Goal: Use online tool/utility: Utilize a website feature to perform a specific function

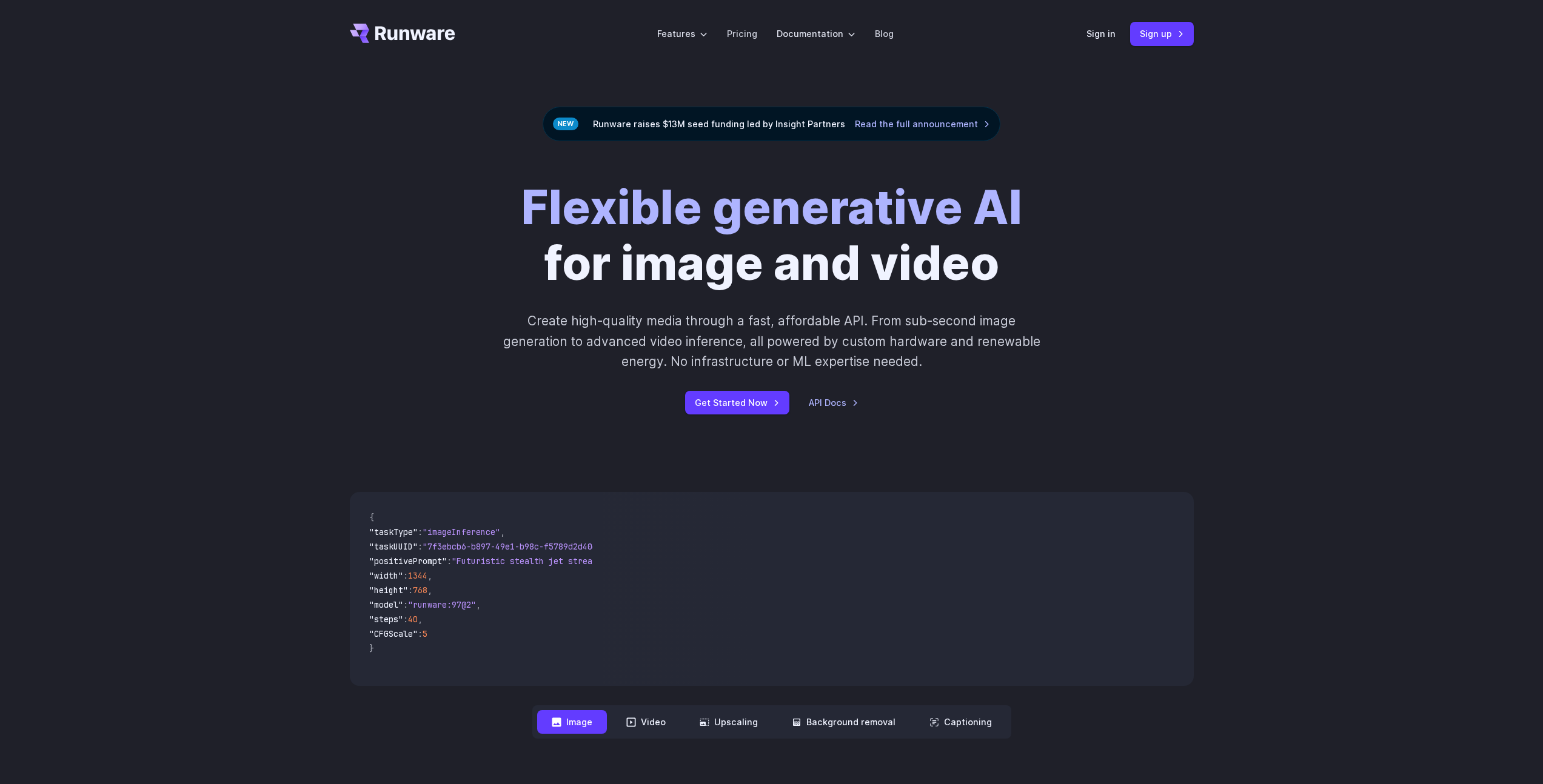
click at [1088, 43] on div "Sign in Sign up" at bounding box center [1140, 33] width 107 height 24
click at [1090, 41] on div "Sign in Sign up" at bounding box center [1140, 33] width 107 height 24
click at [1096, 37] on link "Sign in" at bounding box center [1101, 33] width 29 height 14
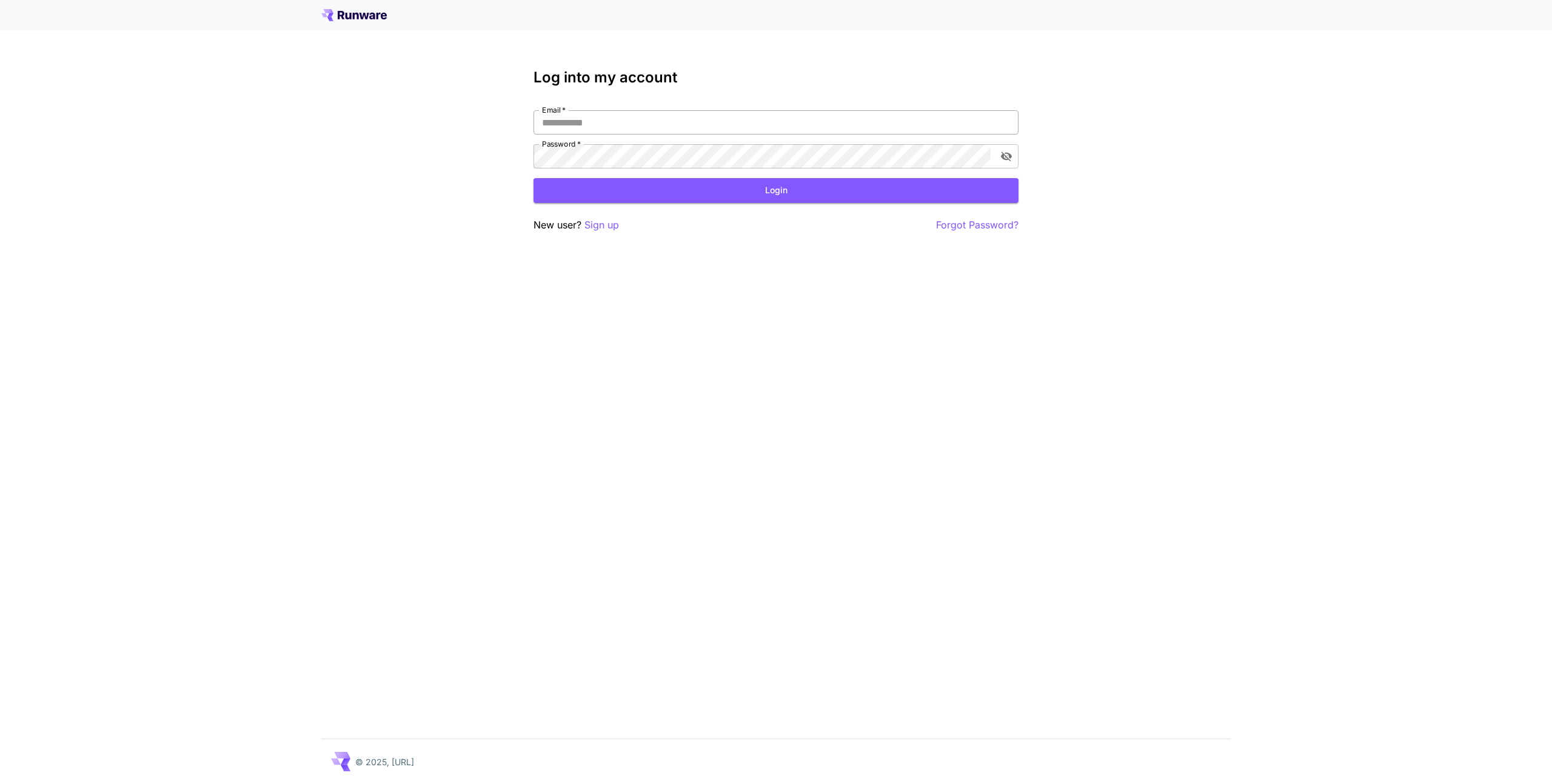
click at [683, 134] on input "Email   *" at bounding box center [776, 123] width 485 height 24
click at [684, 126] on input "Email   *" at bounding box center [776, 123] width 485 height 24
click at [0, 783] on com-1password-button at bounding box center [0, 784] width 0 height 0
type input "**********"
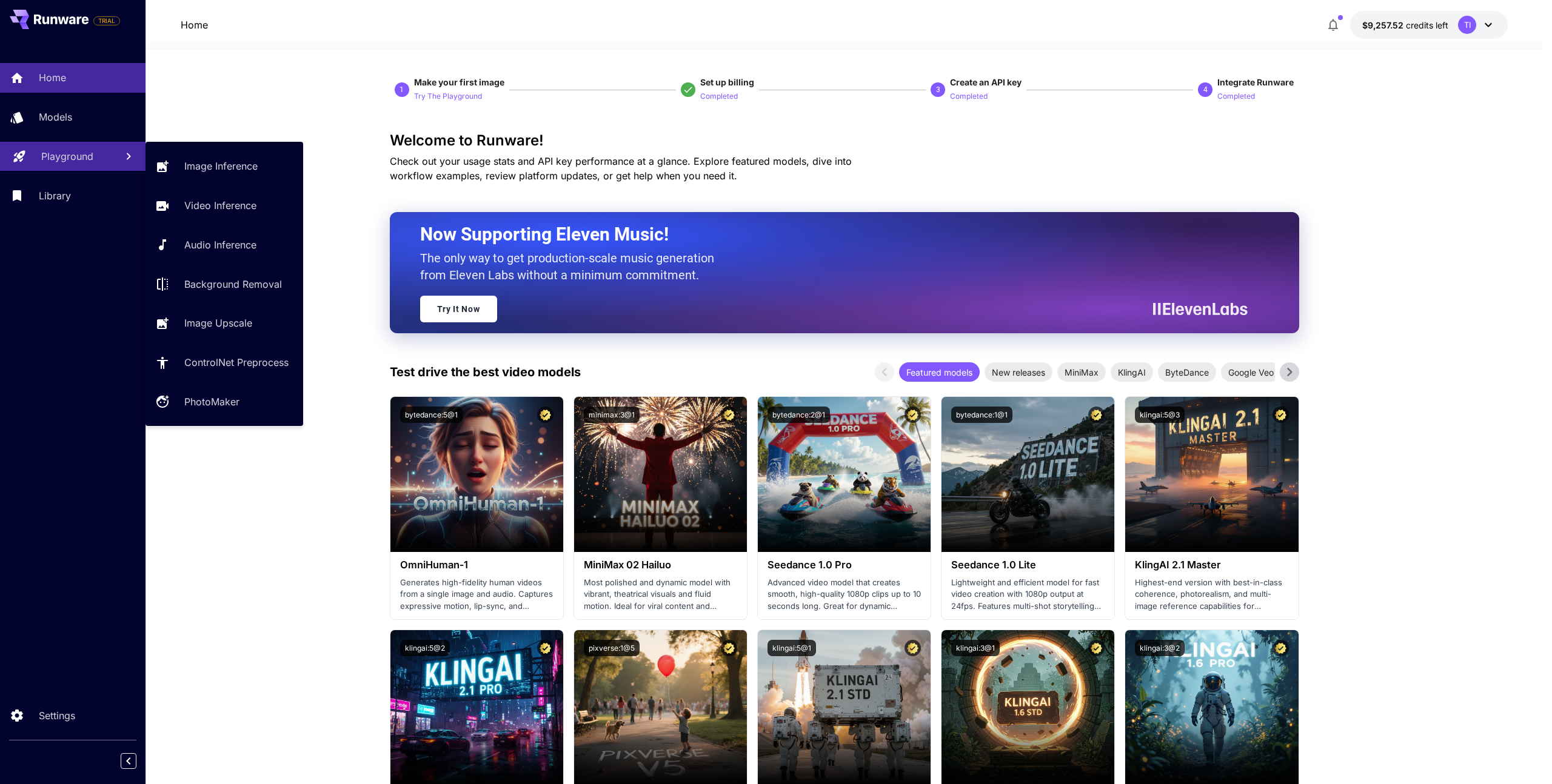
click at [48, 142] on link "Playground" at bounding box center [73, 157] width 145 height 30
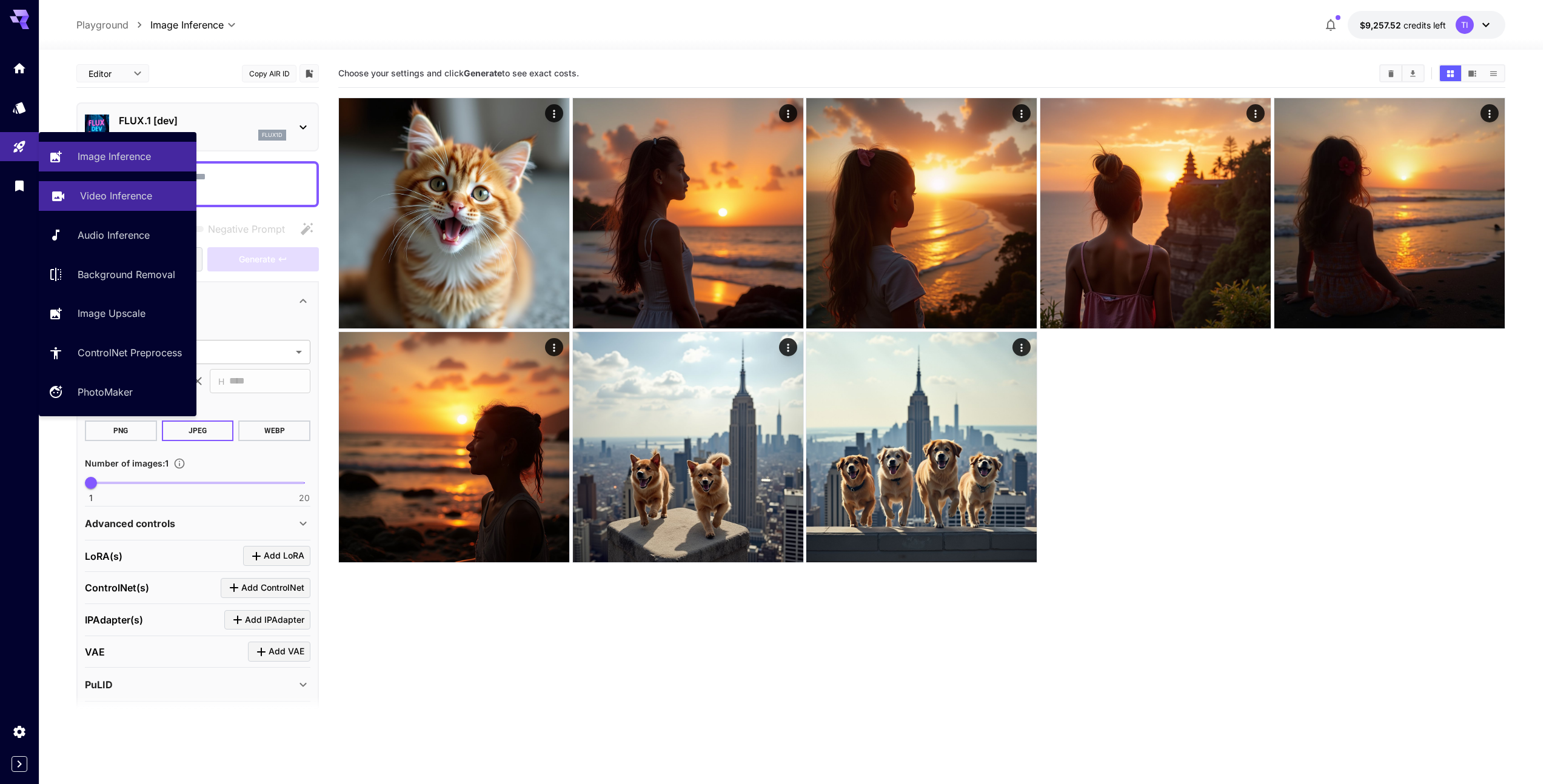
click at [105, 197] on p "Video Inference" at bounding box center [116, 195] width 72 height 15
type input "**********"
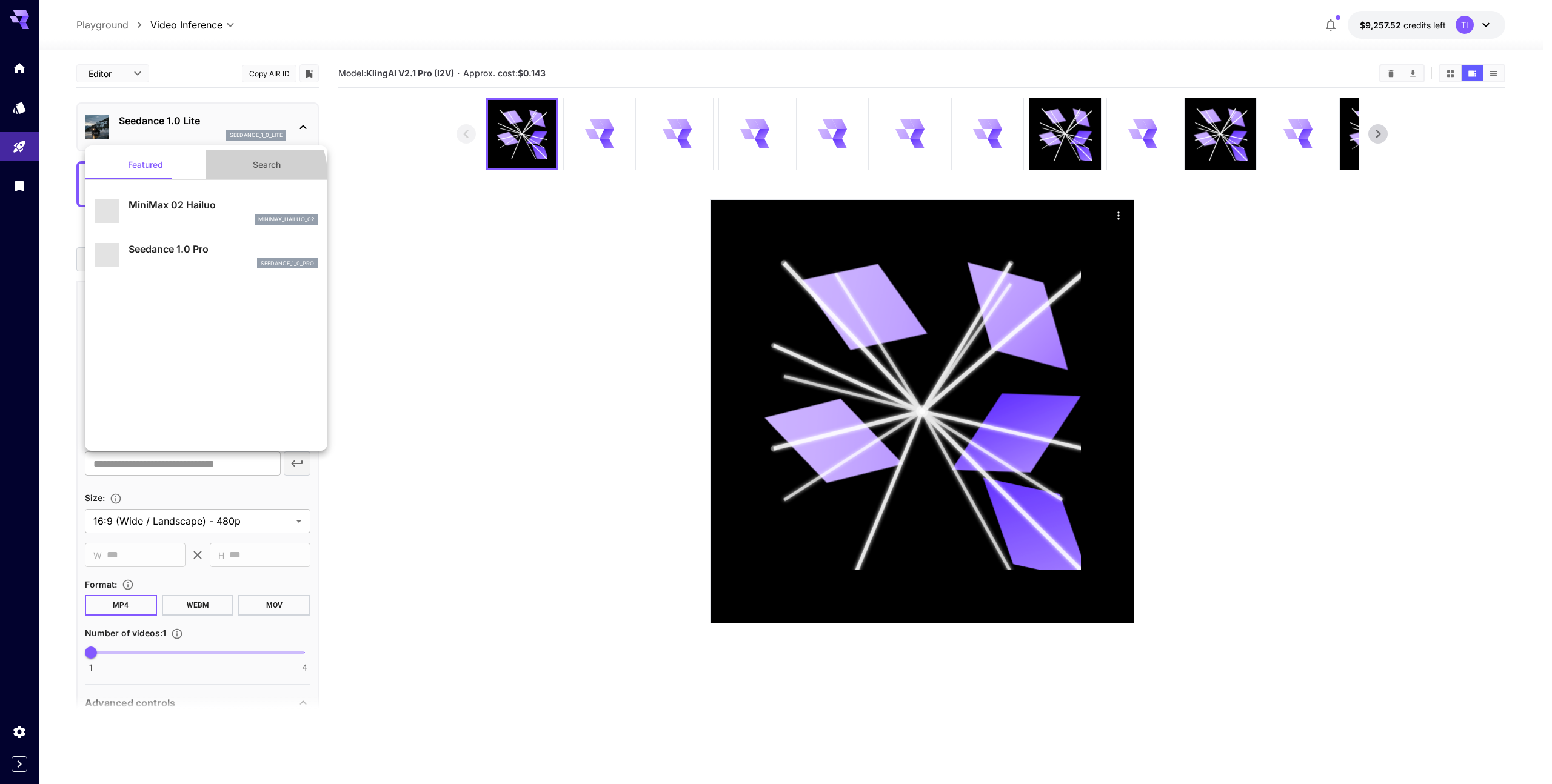
click at [257, 172] on button "Search" at bounding box center [267, 165] width 122 height 29
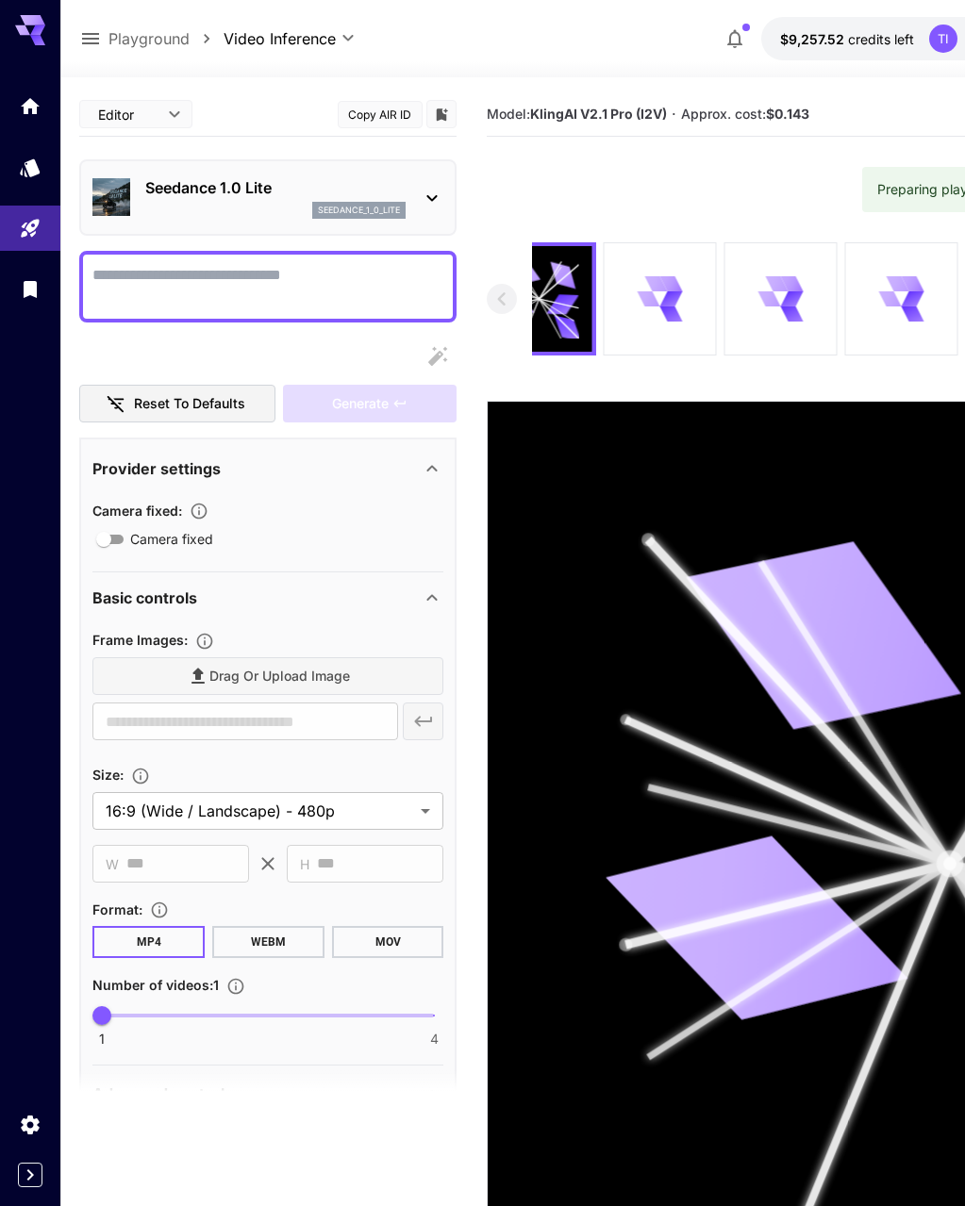
click at [193, 214] on div "seedance_1_0_lite" at bounding box center [275, 210] width 260 height 17
click at [226, 185] on div "Featured Search ​" at bounding box center [188, 283] width 377 height 566
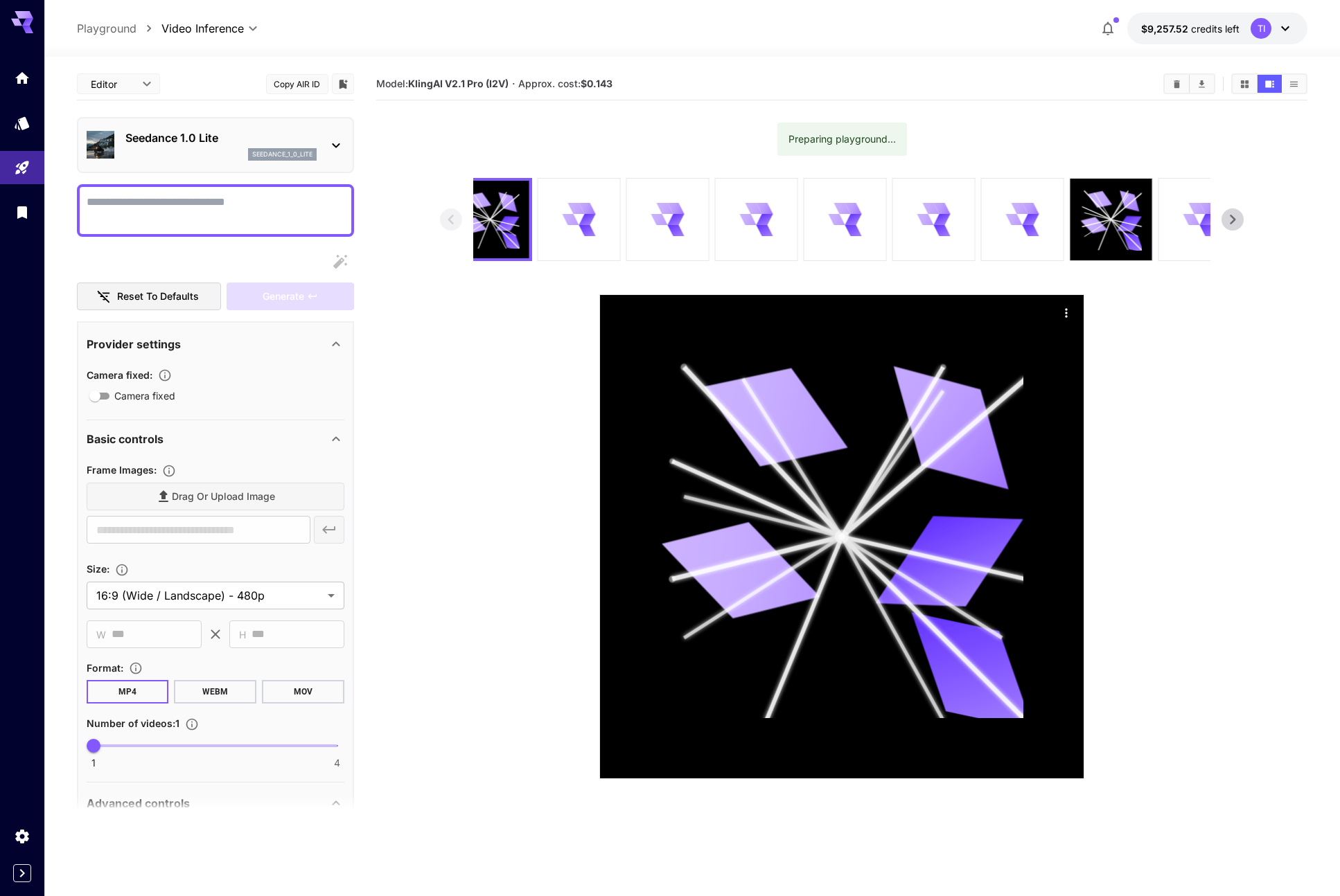
click at [182, 148] on div "seedance_1_0_lite" at bounding box center [221, 154] width 191 height 12
click at [234, 137] on div at bounding box center [670, 448] width 1340 height 896
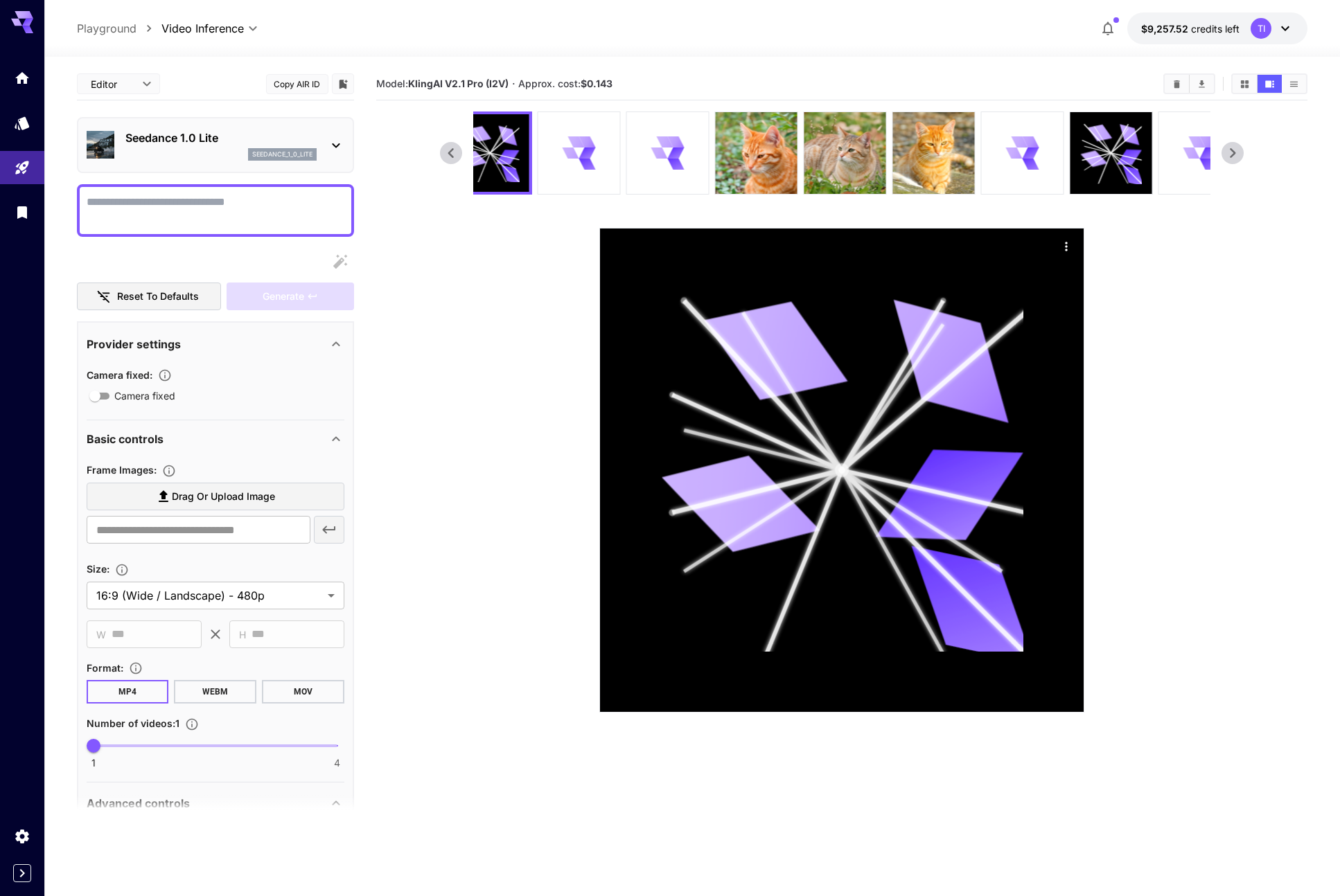
click at [196, 139] on p "Seedance 1.0 Lite" at bounding box center [221, 137] width 191 height 17
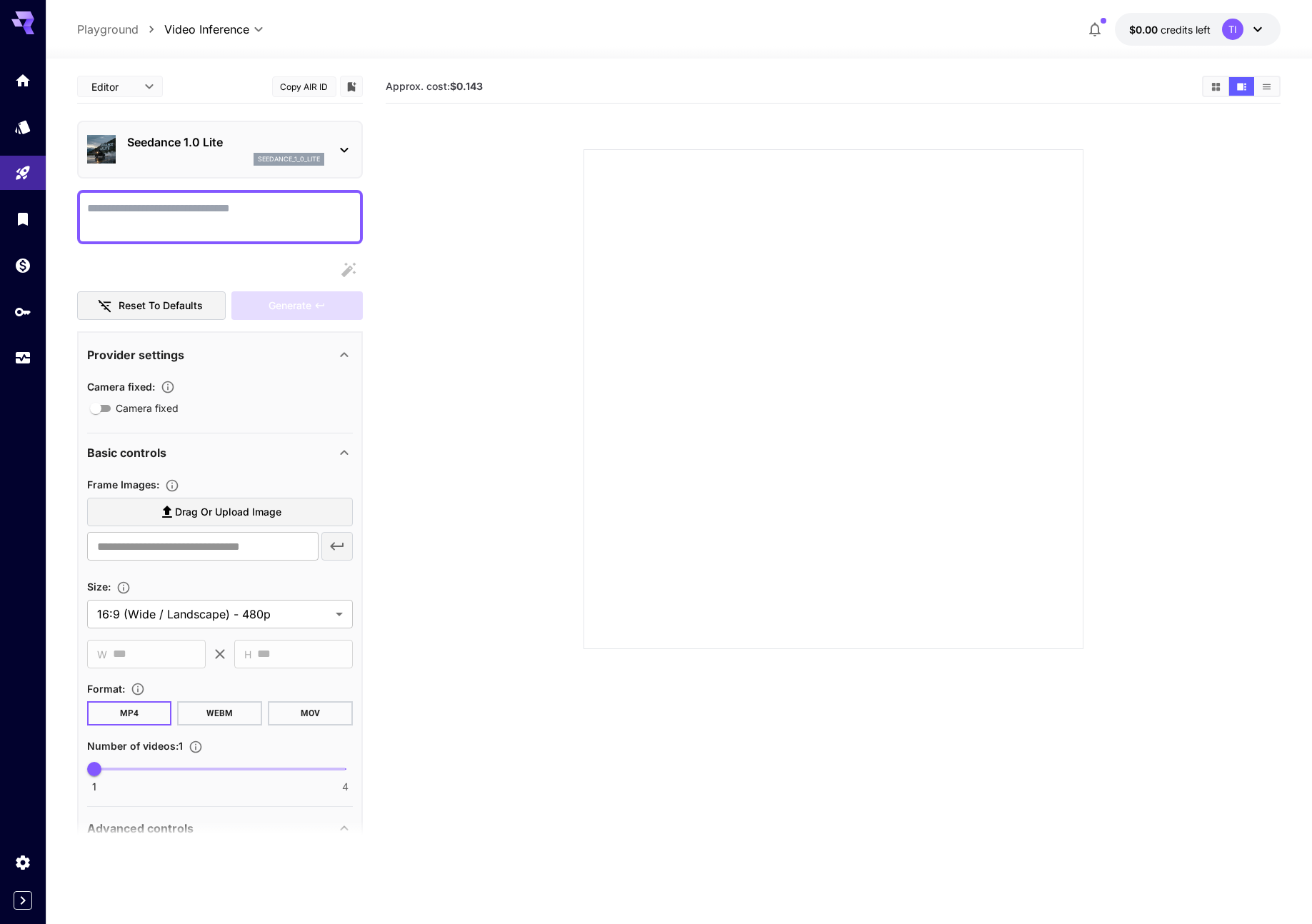
click at [271, 156] on p "seedance_1_0_lite" at bounding box center [289, 159] width 62 height 10
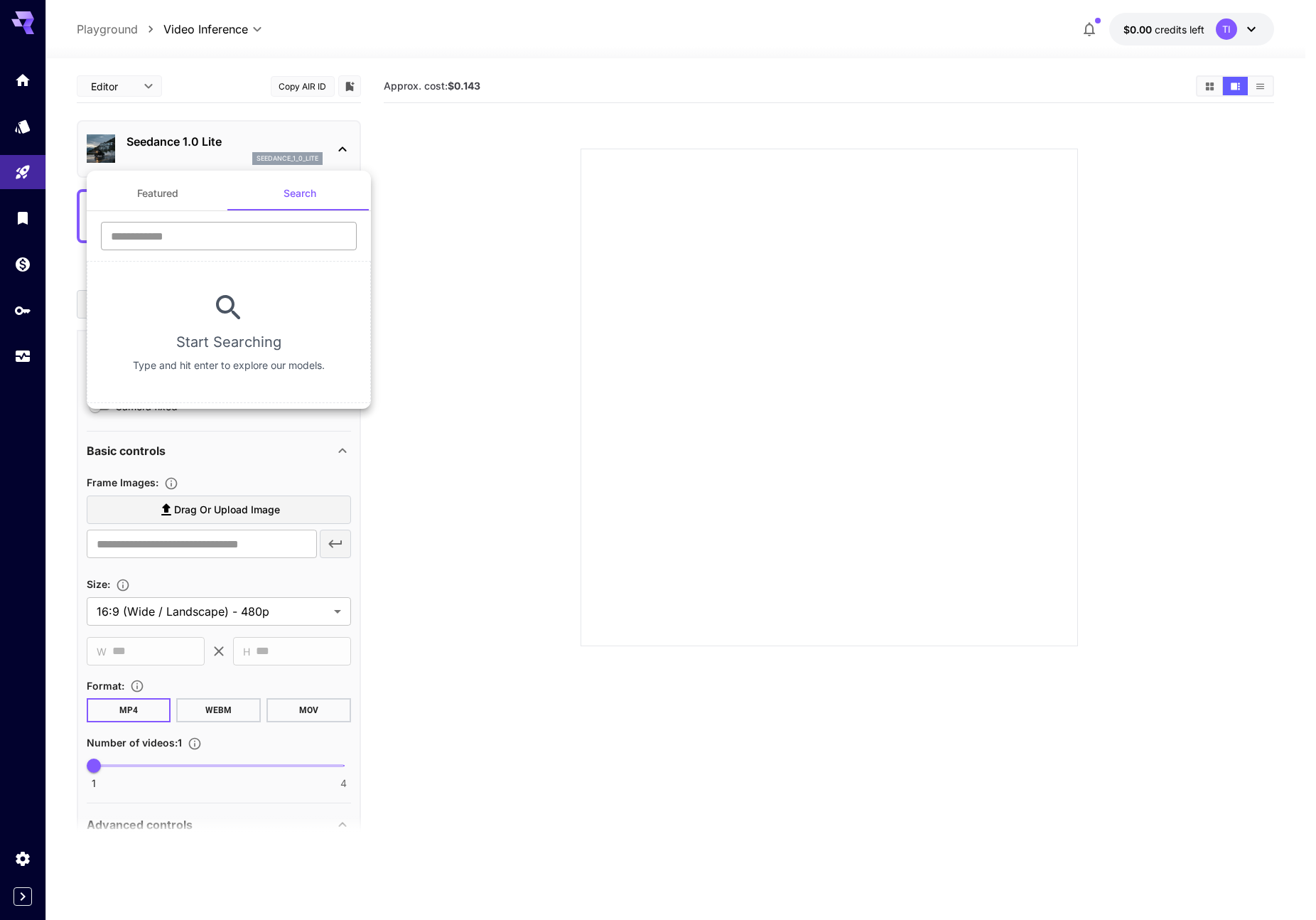
click at [234, 230] on input "text" at bounding box center [228, 236] width 256 height 29
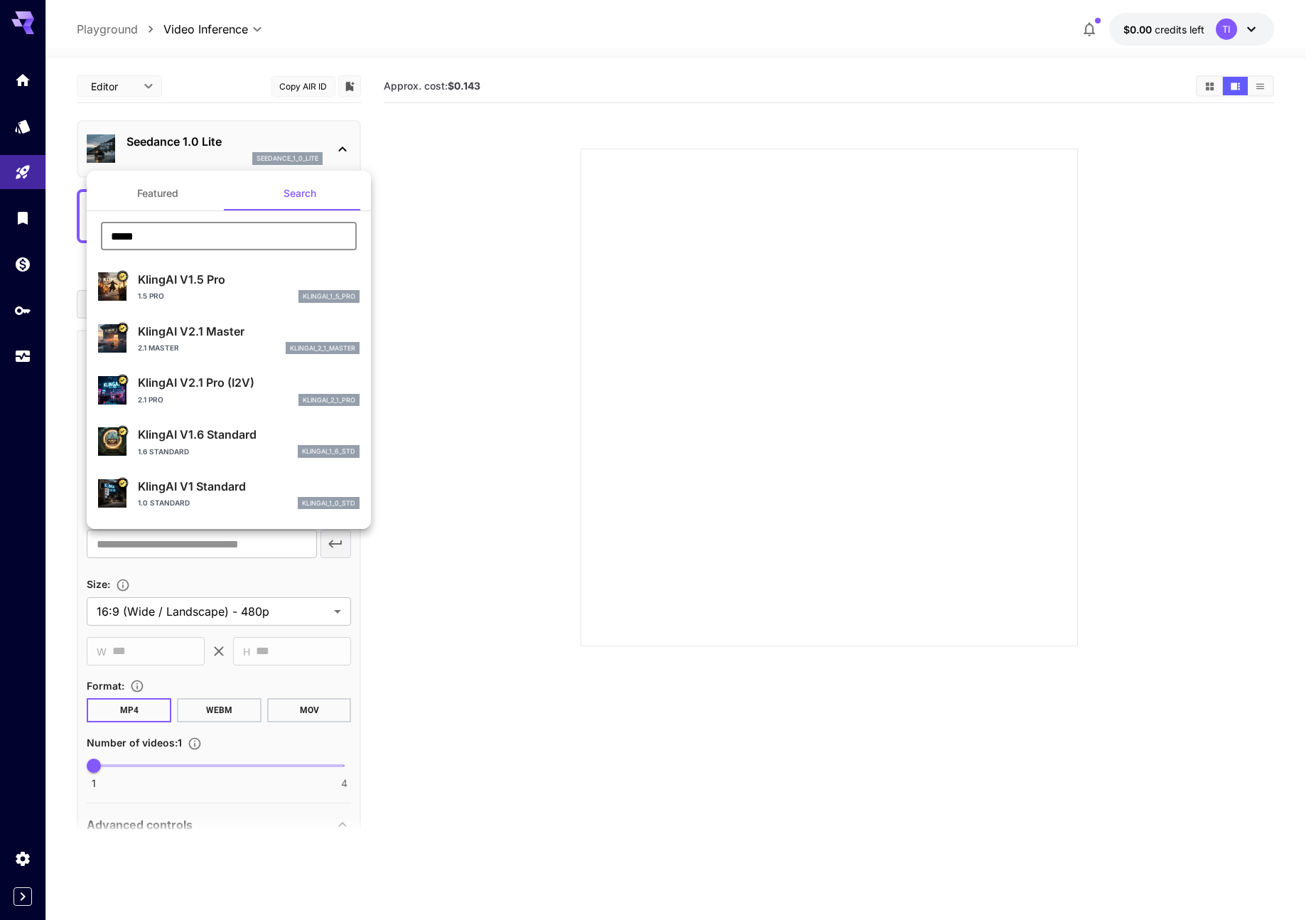
click at [173, 237] on input "*****" at bounding box center [228, 236] width 256 height 29
type input "**********"
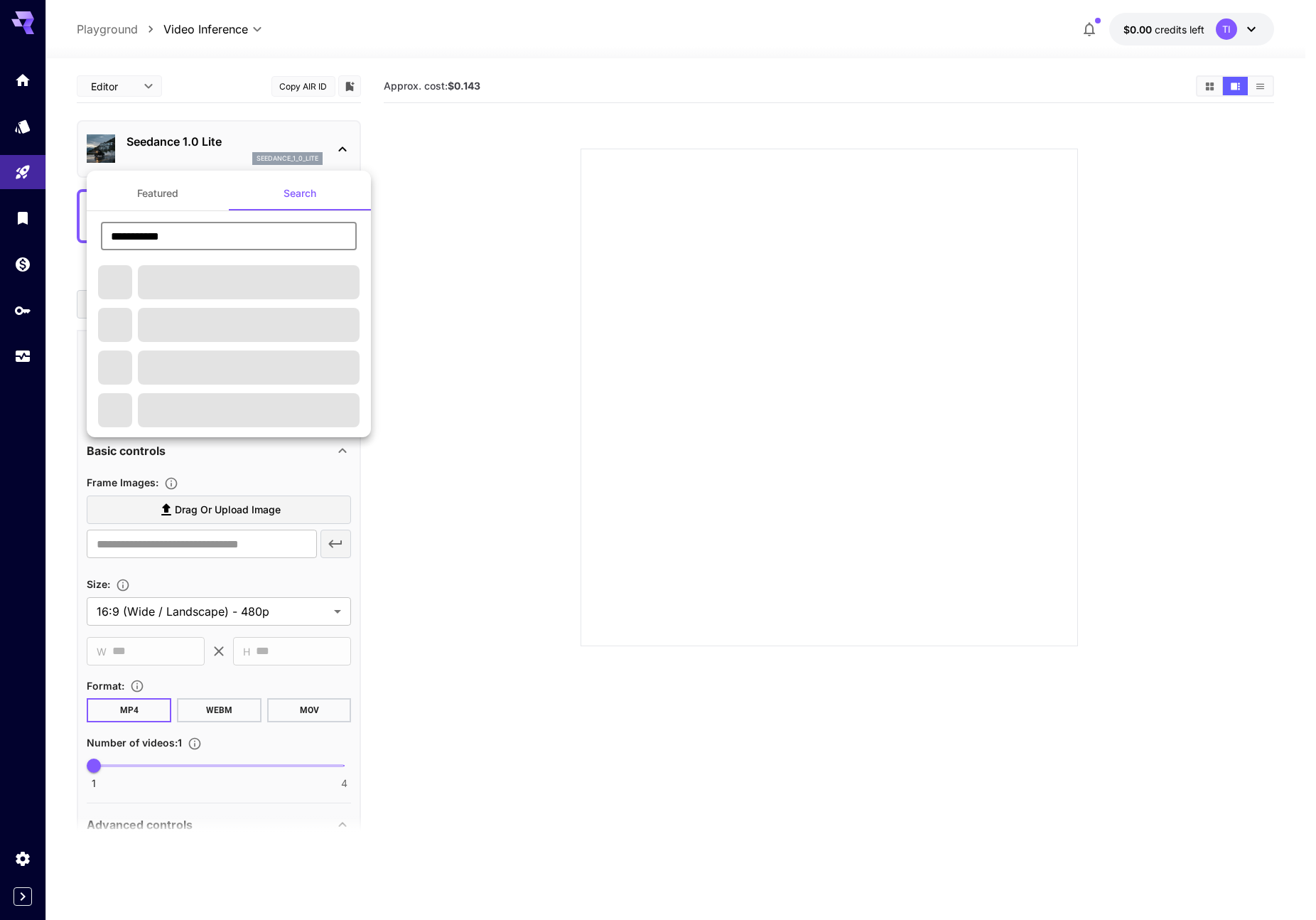
click at [1177, 20] on div at bounding box center [658, 460] width 1316 height 920
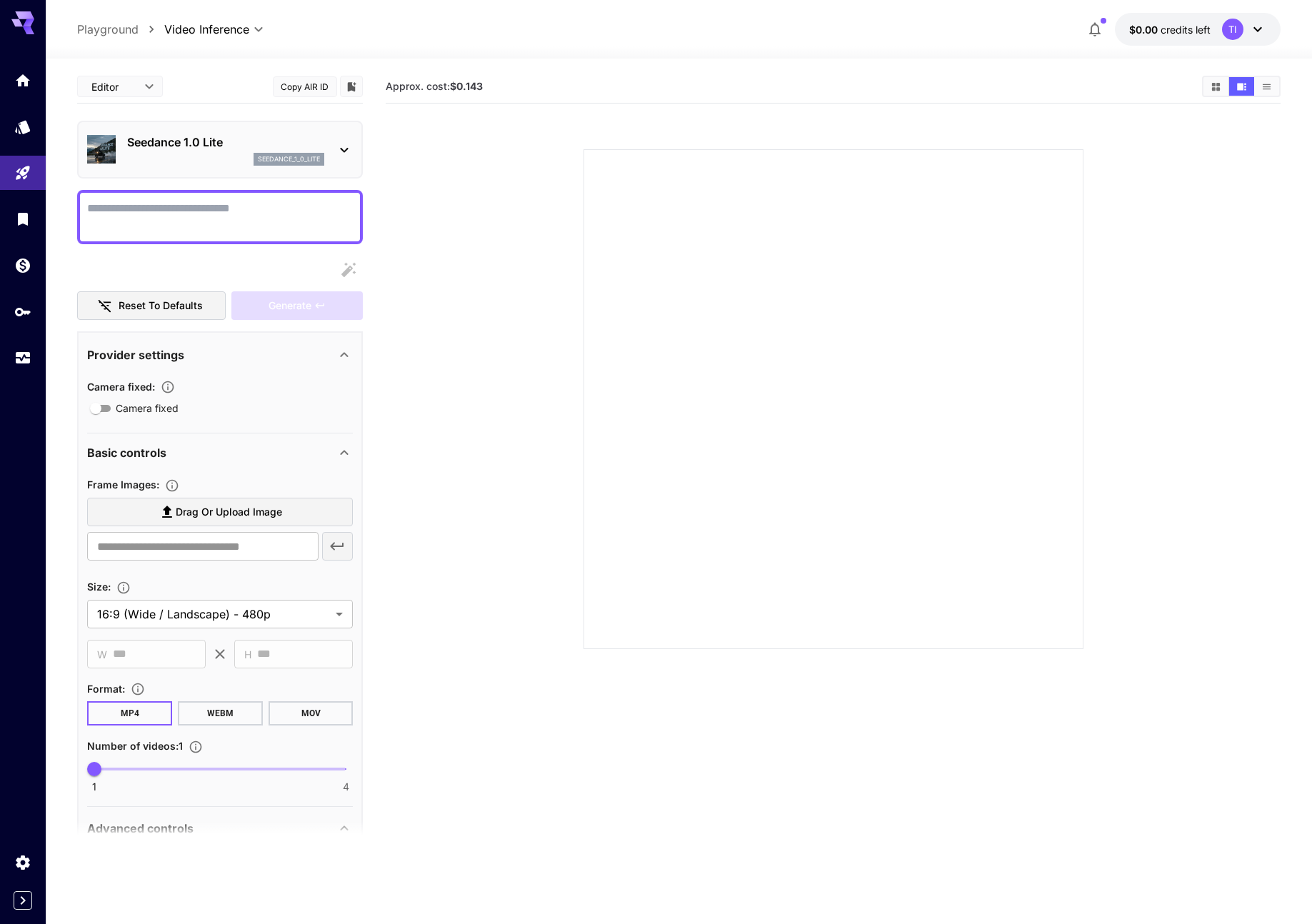
click at [1182, 30] on span "credits left" at bounding box center [1185, 30] width 50 height 12
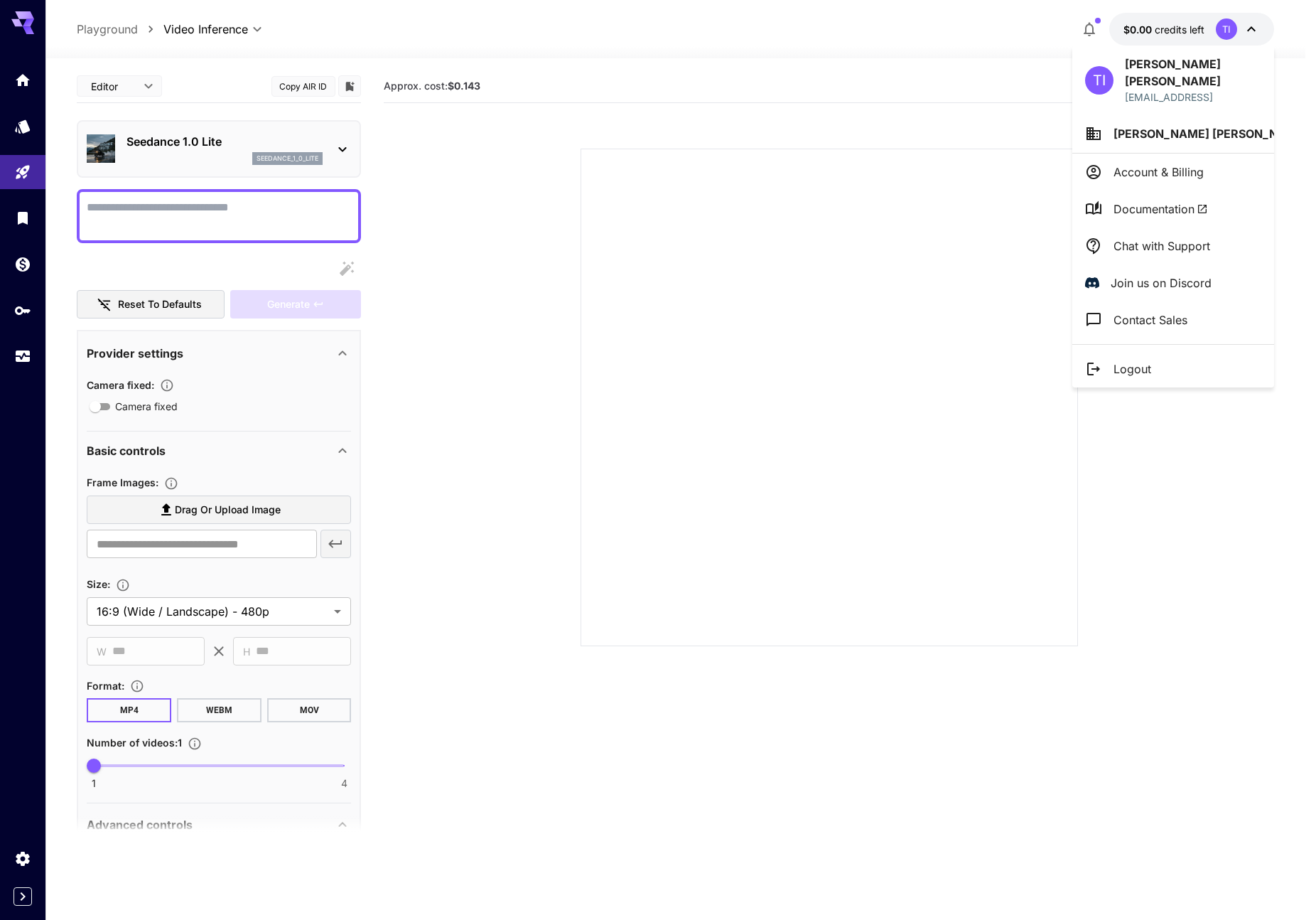
click at [161, 140] on div at bounding box center [658, 460] width 1316 height 920
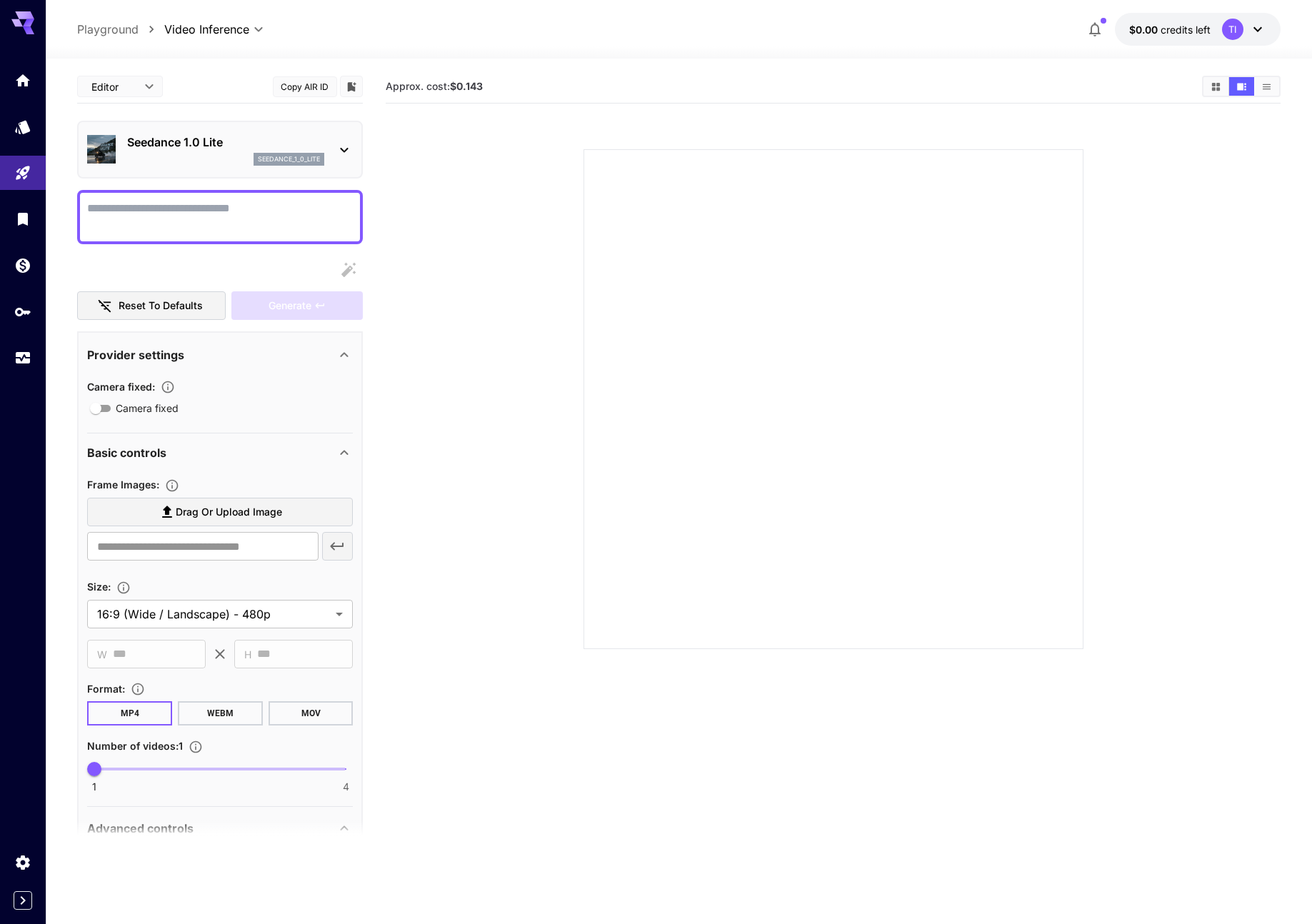
click at [1152, 54] on div at bounding box center [679, 50] width 1267 height 17
click at [1154, 35] on span "$0.00" at bounding box center [1145, 30] width 31 height 12
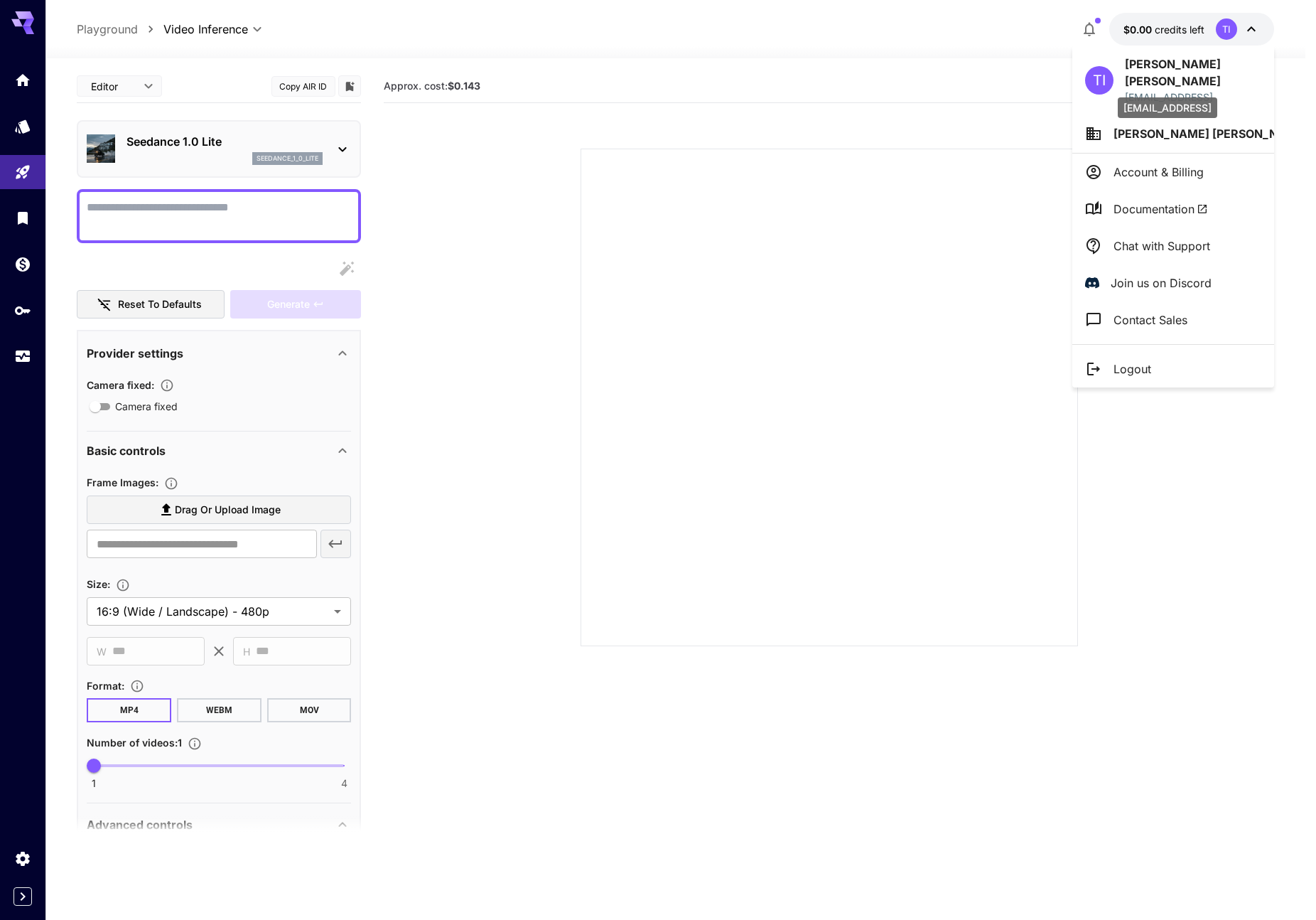
click at [1137, 154] on li "Account & Billing" at bounding box center [1174, 172] width 202 height 37
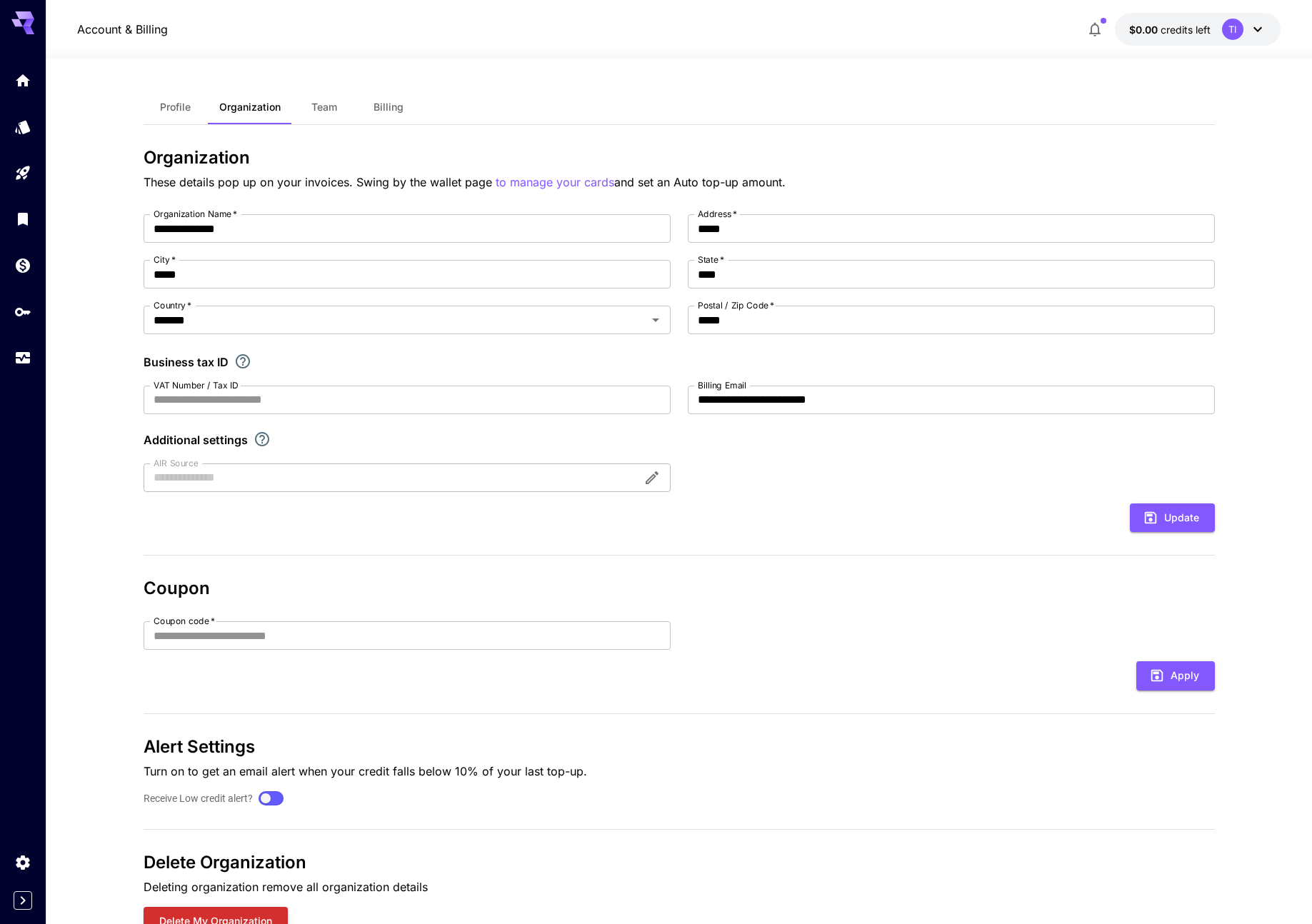
click at [1169, 34] on span "credits left" at bounding box center [1185, 30] width 50 height 12
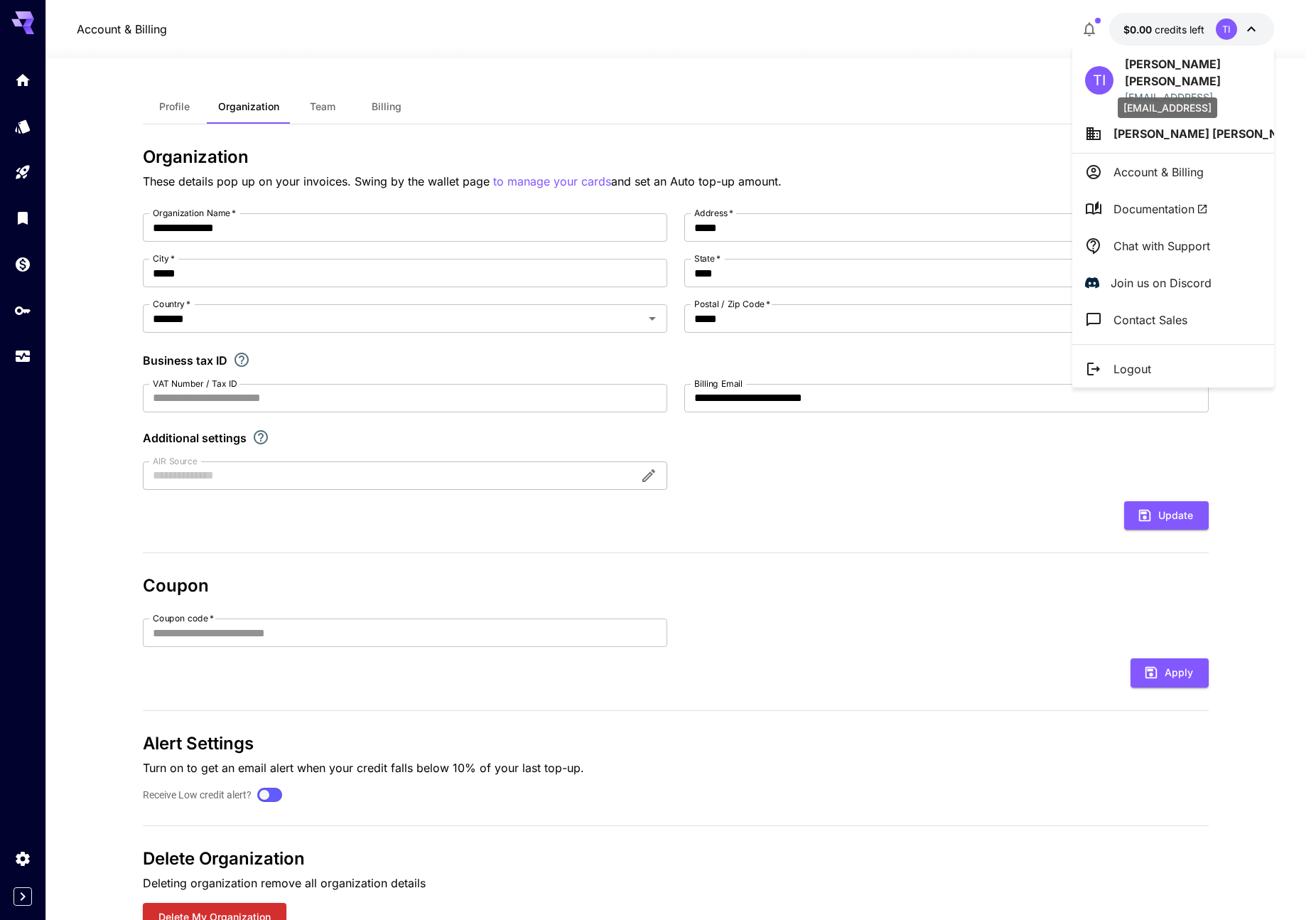
click at [1140, 112] on div "[EMAIL_ADDRESS]" at bounding box center [1168, 107] width 99 height 20
click at [1103, 129] on li "[PERSON_NAME] [PERSON_NAME]" at bounding box center [1174, 133] width 202 height 38
click at [1021, 152] on div "Organization 5..." at bounding box center [984, 144] width 152 height 17
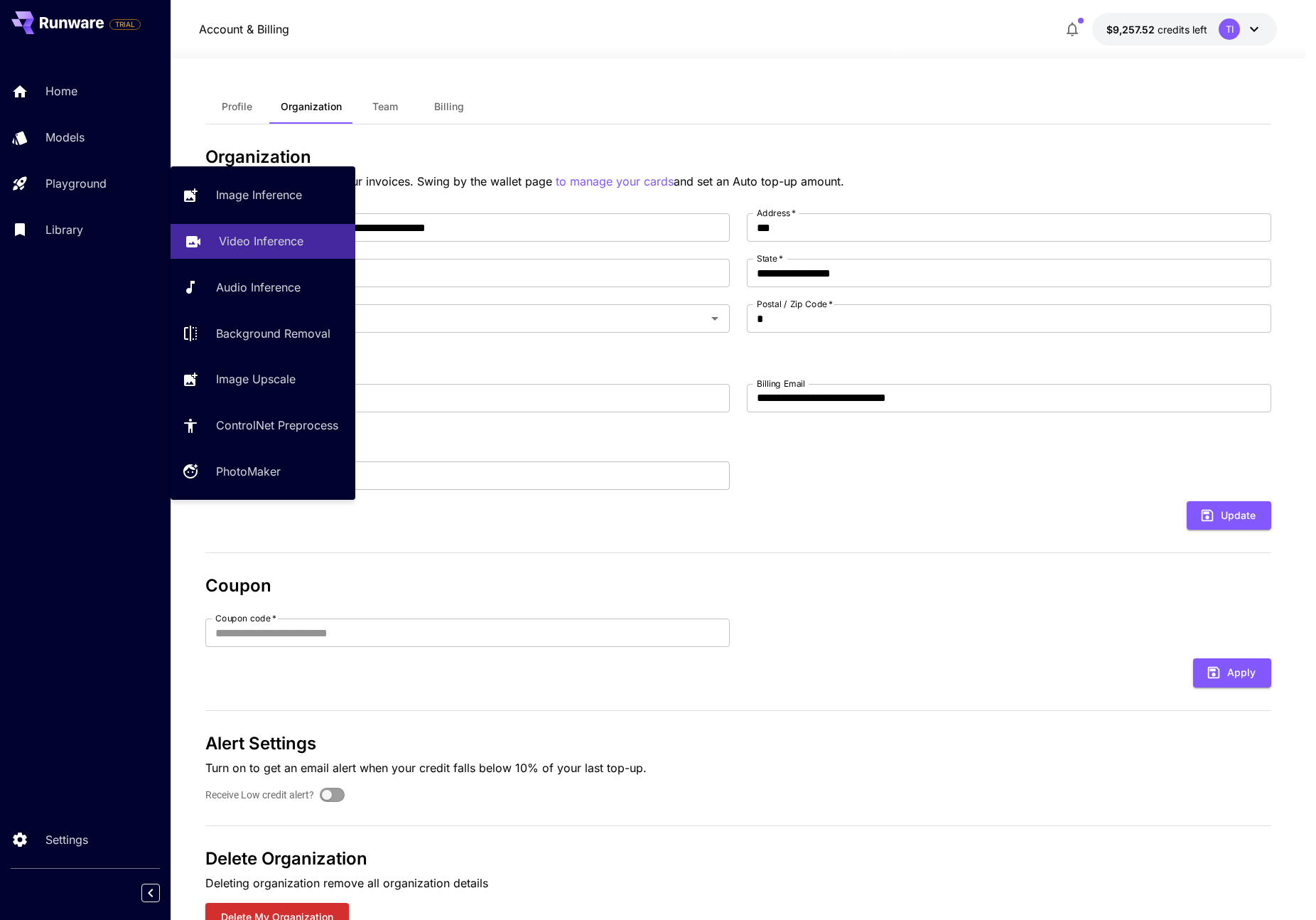
click at [243, 238] on p "Video Inference" at bounding box center [261, 241] width 84 height 17
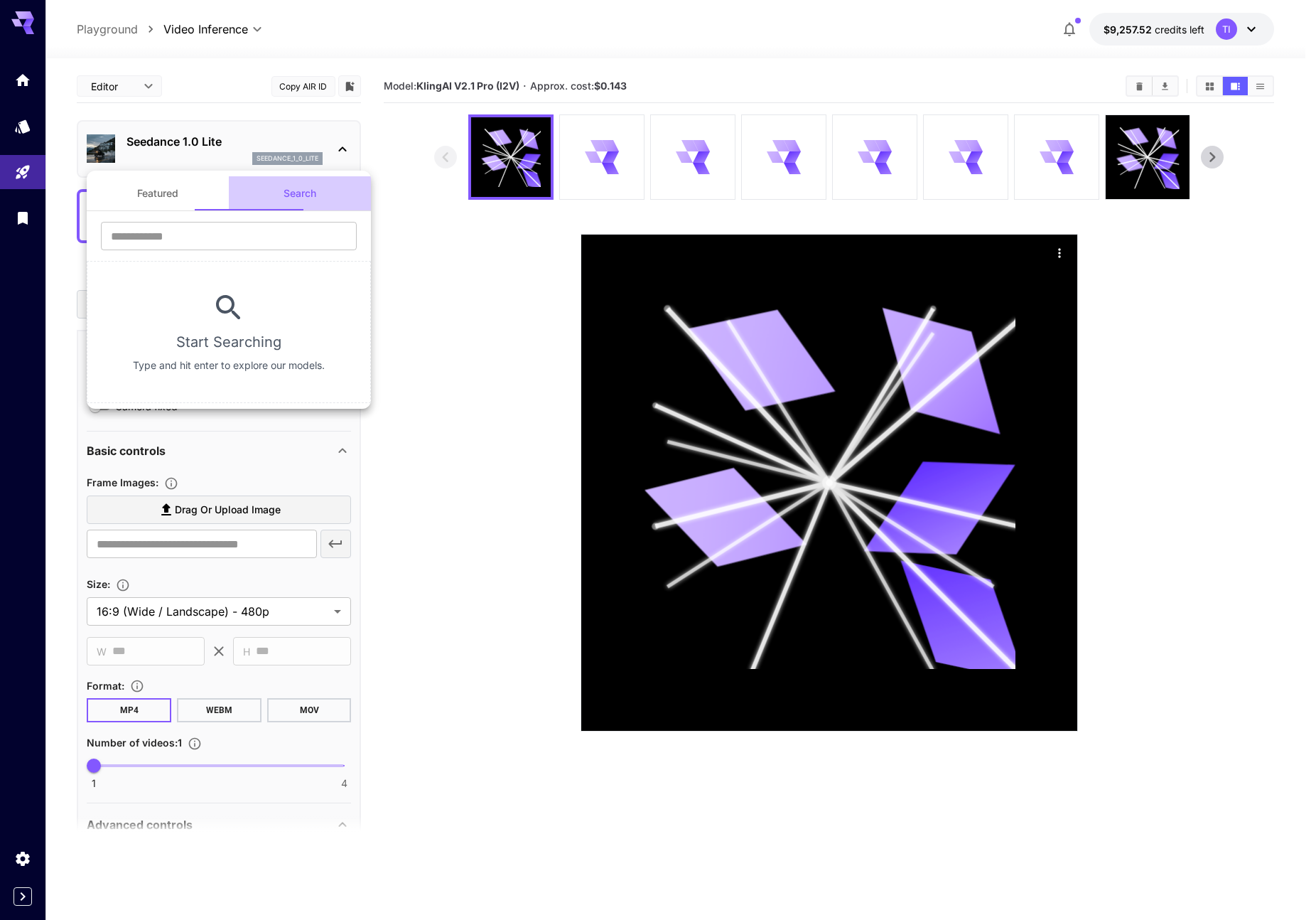
click at [289, 192] on button "Search" at bounding box center [300, 193] width 142 height 34
